Goal: Task Accomplishment & Management: Complete application form

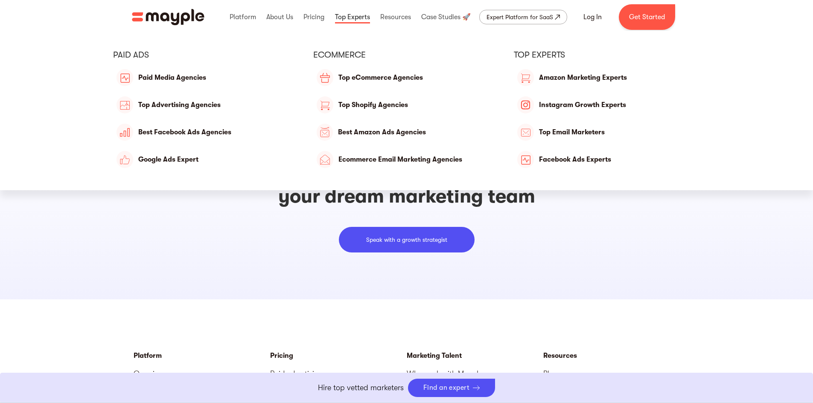
scroll to position [2328, 0]
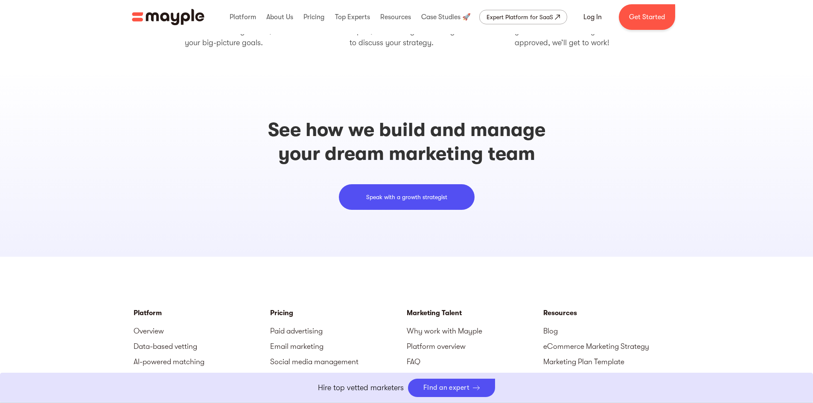
click at [414, 192] on link "Speak with a growth strategist" at bounding box center [407, 197] width 136 height 26
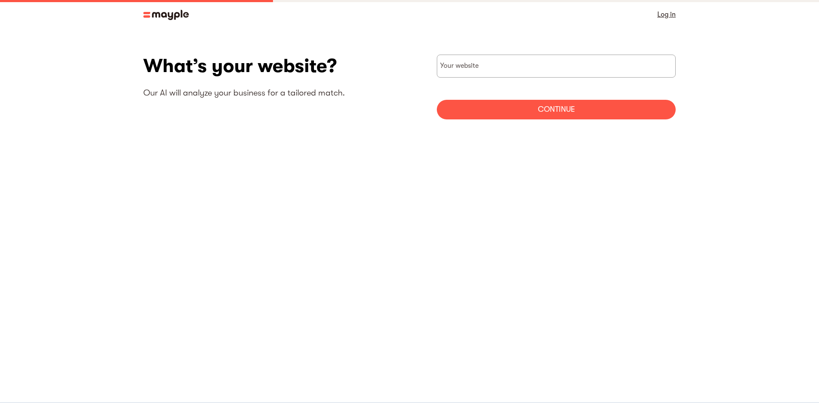
click at [164, 15] on img at bounding box center [166, 15] width 46 height 10
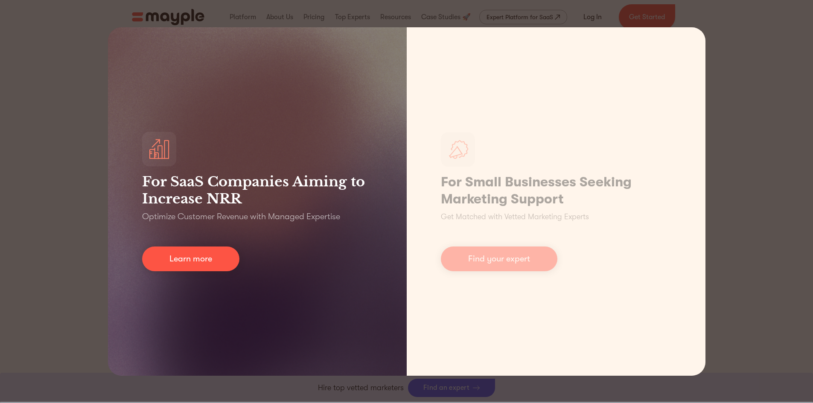
scroll to position [3345, 0]
